Goal: Communication & Community: Answer question/provide support

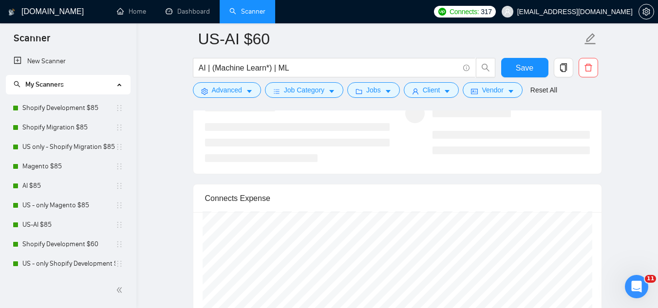
scroll to position [195, 0]
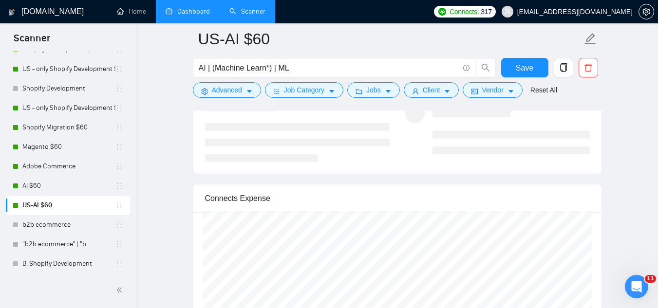
click at [189, 16] on link "Dashboard" at bounding box center [188, 11] width 44 height 8
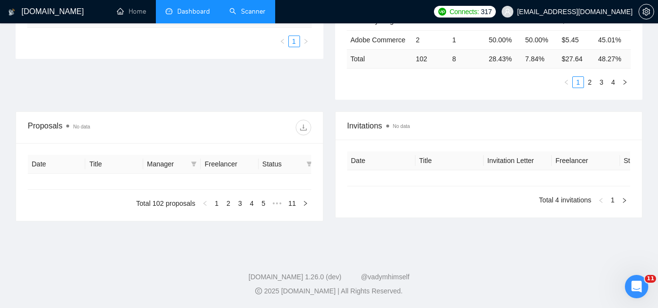
type input "[DATE]"
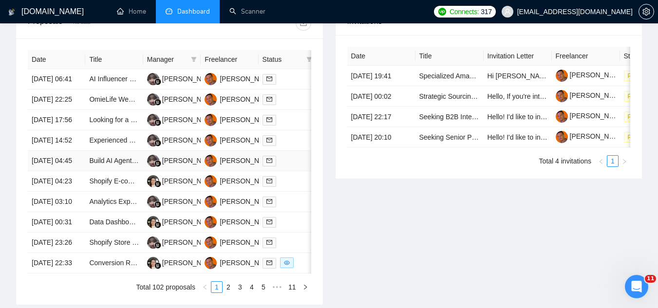
scroll to position [293, 0]
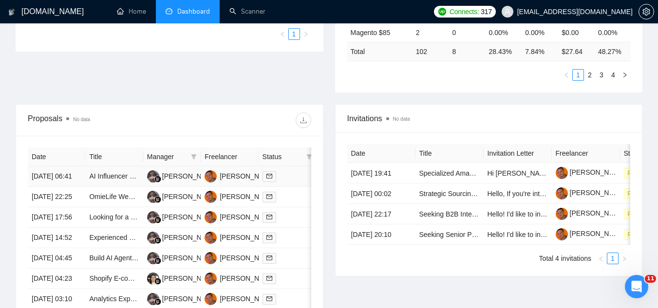
click at [106, 187] on td "AI Influencer Creation with Google Flow - Teaching Session" at bounding box center [113, 177] width 57 height 20
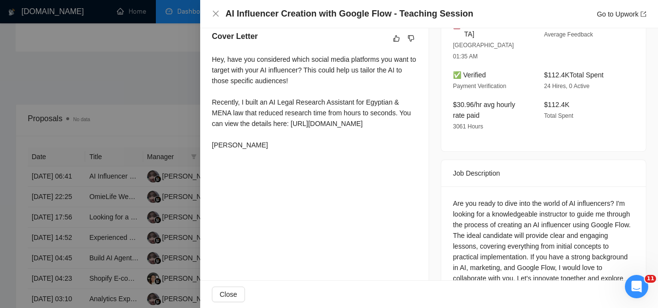
scroll to position [292, 0]
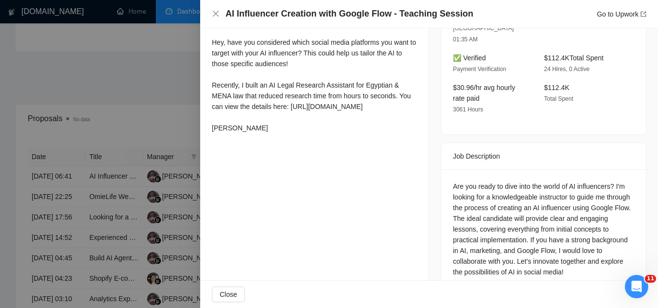
click at [146, 82] on div at bounding box center [329, 154] width 658 height 308
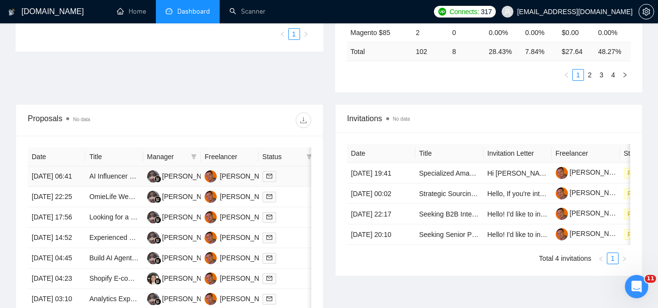
click at [119, 187] on td "AI Influencer Creation with Google Flow - Teaching Session" at bounding box center [113, 177] width 57 height 20
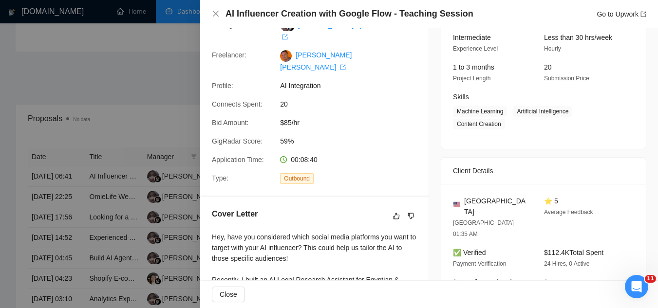
scroll to position [0, 0]
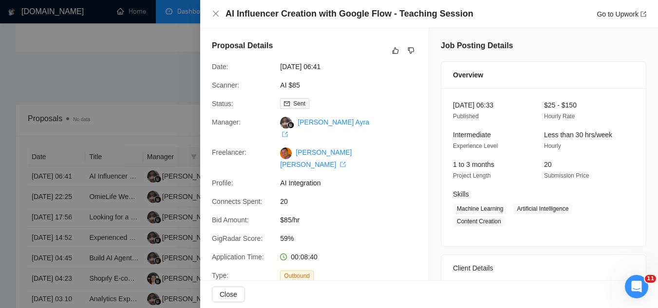
click at [104, 182] on div at bounding box center [329, 154] width 658 height 308
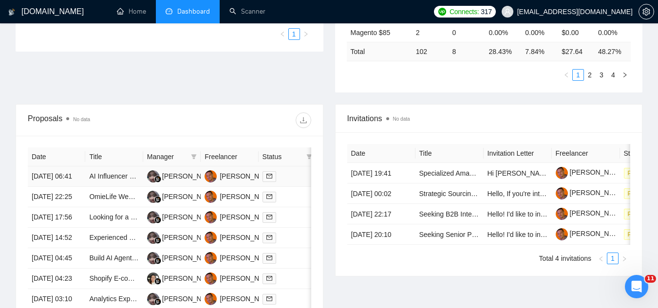
click at [104, 180] on link "AI Influencer Creation with Google Flow - Teaching Session" at bounding box center [179, 176] width 180 height 8
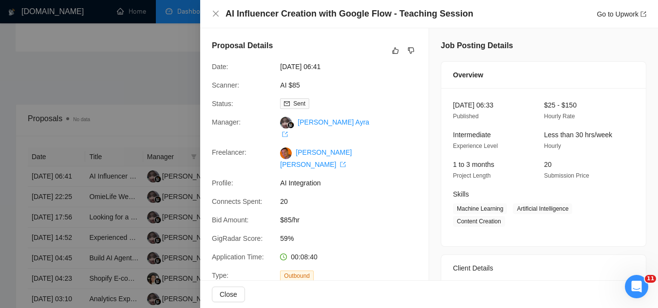
click at [182, 72] on div at bounding box center [329, 154] width 658 height 308
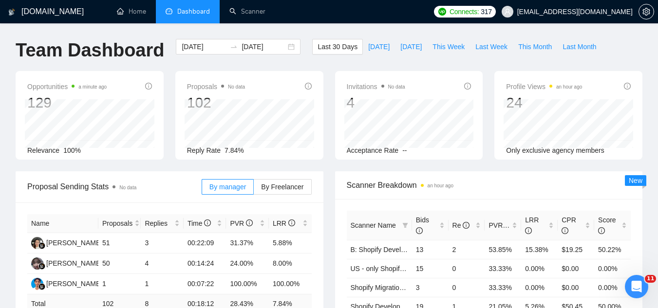
click at [615, 16] on span "[EMAIL_ADDRESS][DOMAIN_NAME]" at bounding box center [567, 11] width 143 height 31
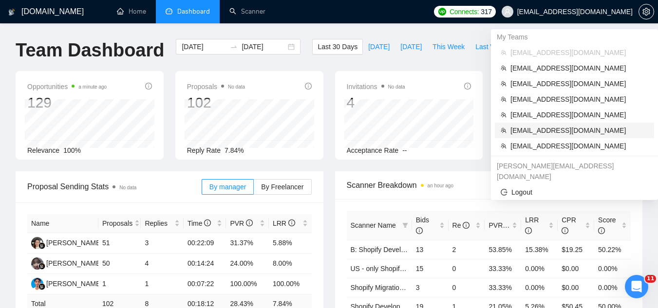
click at [612, 134] on span "[EMAIL_ADDRESS][DOMAIN_NAME]" at bounding box center [579, 130] width 138 height 11
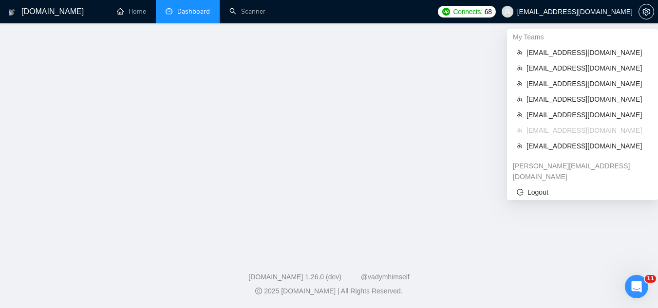
click at [612, 134] on span "[EMAIL_ADDRESS][DOMAIN_NAME]" at bounding box center [587, 130] width 122 height 11
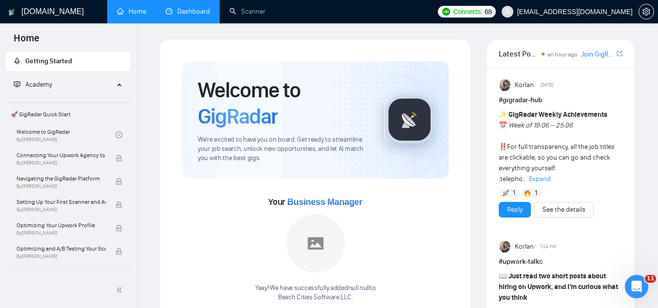
click at [551, 12] on span "[EMAIL_ADDRESS][DOMAIN_NAME]" at bounding box center [574, 12] width 115 height 0
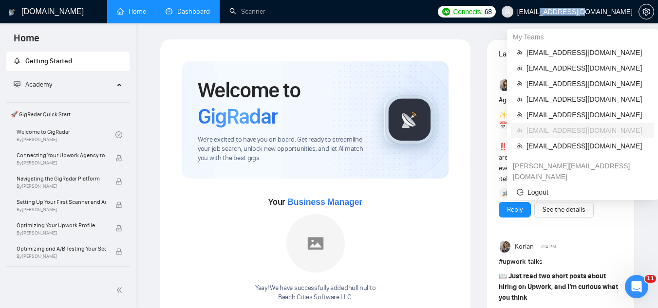
click at [551, 12] on span "[EMAIL_ADDRESS][DOMAIN_NAME]" at bounding box center [574, 12] width 115 height 0
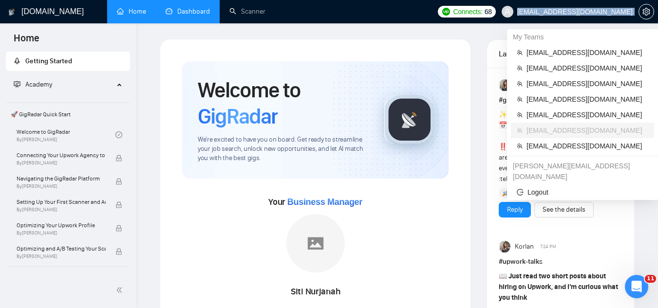
click at [551, 12] on span "[EMAIL_ADDRESS][DOMAIN_NAME]" at bounding box center [574, 12] width 115 height 0
copy div "[EMAIL_ADDRESS][DOMAIN_NAME]"
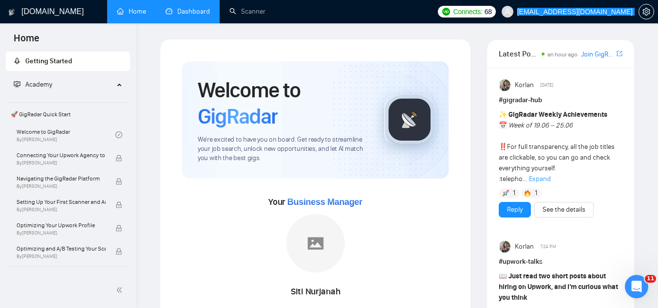
click at [630, 293] on div "Open Intercom Messenger" at bounding box center [636, 287] width 32 height 32
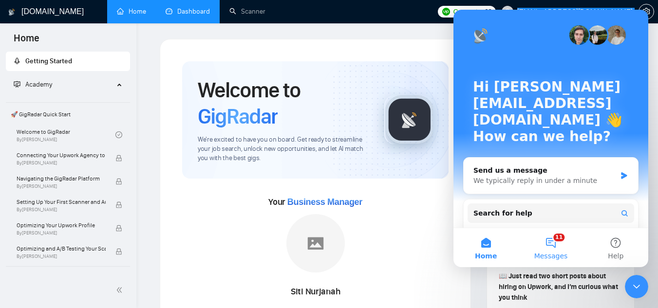
click at [542, 250] on button "11 Messages" at bounding box center [550, 247] width 65 height 39
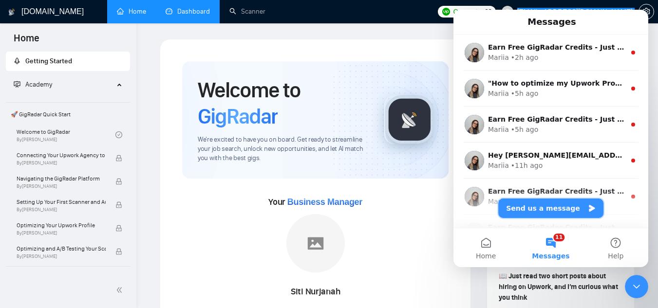
click at [540, 210] on button "Send us a message" at bounding box center [550, 208] width 105 height 19
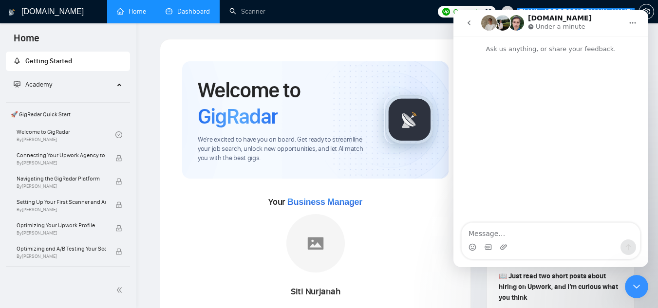
click at [529, 237] on textarea "Message…" at bounding box center [551, 231] width 178 height 17
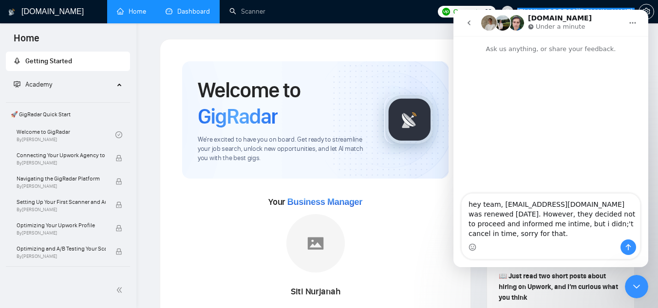
click at [488, 218] on textarea "hey team, [EMAIL_ADDRESS][DOMAIN_NAME] was renewed [DATE]. However, they decide…" at bounding box center [551, 217] width 178 height 46
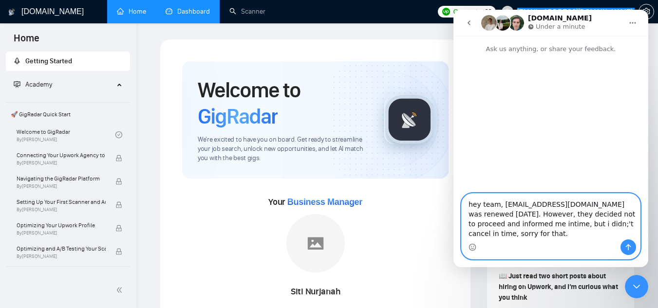
paste textarea "It was renewed [DATE]. However, they decided not to proceed and informed me in …"
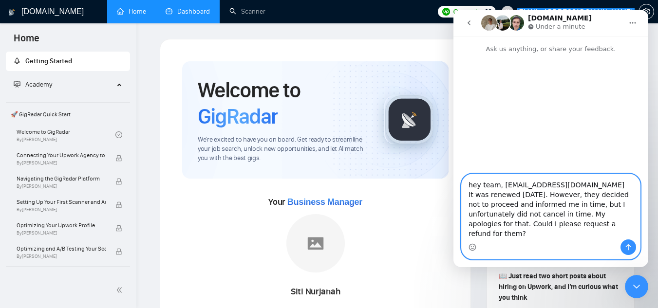
click at [475, 187] on textarea "hey team, [EMAIL_ADDRESS][DOMAIN_NAME] It was renewed [DATE]. However, they dec…" at bounding box center [551, 206] width 178 height 65
click at [534, 206] on textarea "hey team, [EMAIL_ADDRESS][DOMAIN_NAME] was renewed [DATE]. However, they decide…" at bounding box center [551, 206] width 178 height 65
type textarea "hey team, [EMAIL_ADDRESS][DOMAIN_NAME] was renewed [DATE]. However, they decide…"
click at [573, 225] on textarea "hey team, [EMAIL_ADDRESS][DOMAIN_NAME] was renewed [DATE]. However, they decide…" at bounding box center [551, 206] width 178 height 65
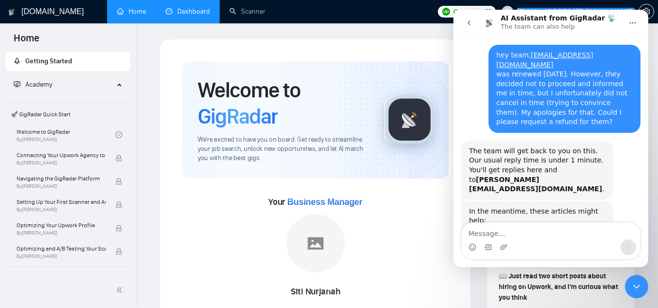
scroll to position [20, 0]
